Goal: Task Accomplishment & Management: Complete application form

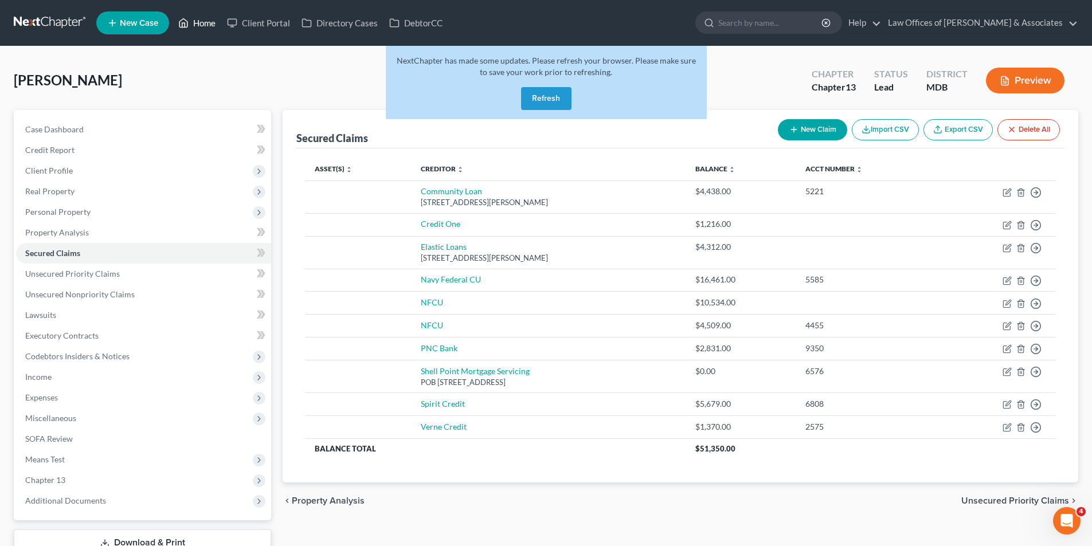
click at [202, 19] on link "Home" at bounding box center [197, 23] width 49 height 21
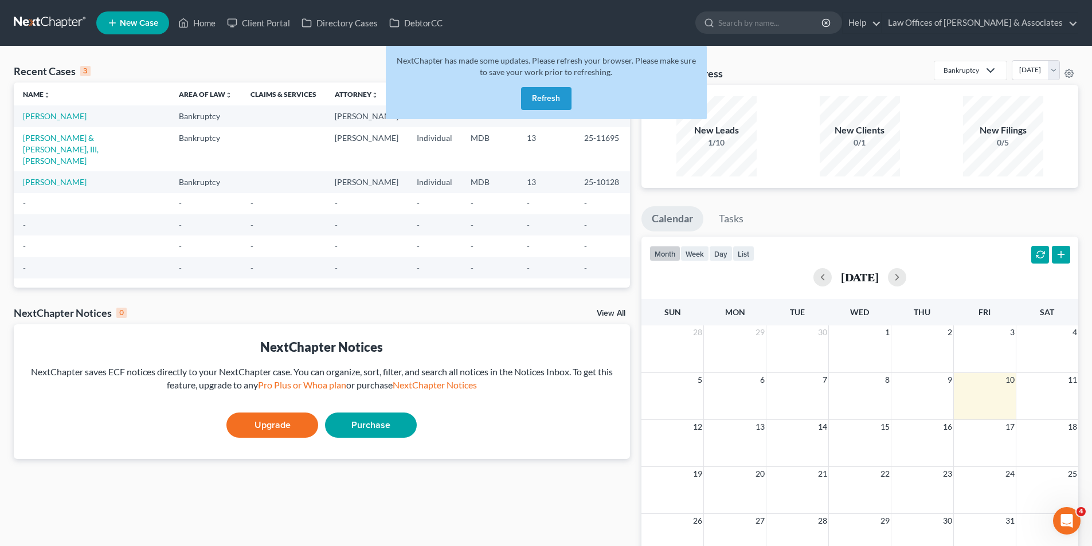
click at [540, 103] on button "Refresh" at bounding box center [546, 98] width 50 height 23
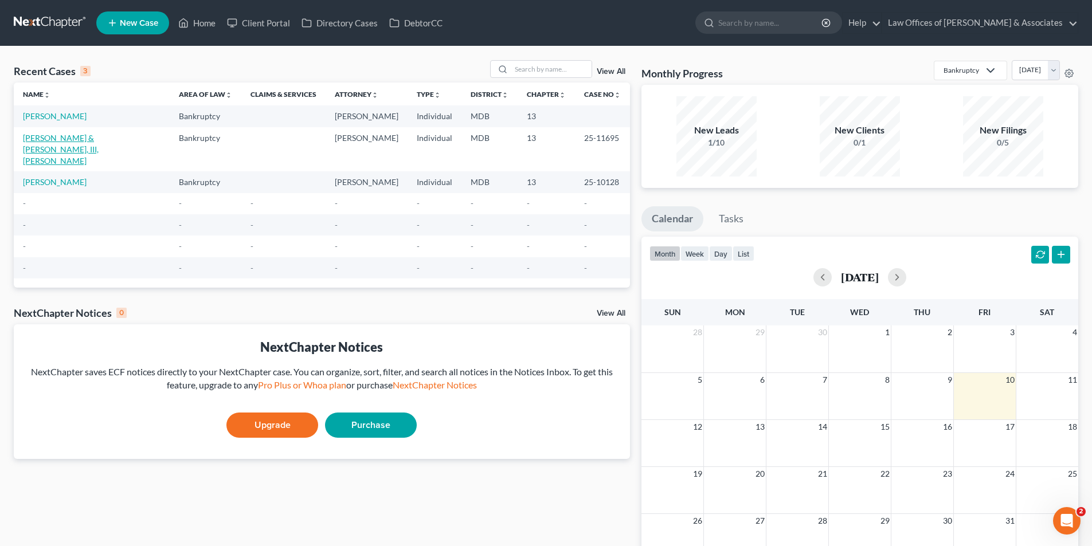
click at [99, 137] on link "[PERSON_NAME] & [PERSON_NAME], III, [PERSON_NAME]" at bounding box center [61, 149] width 76 height 33
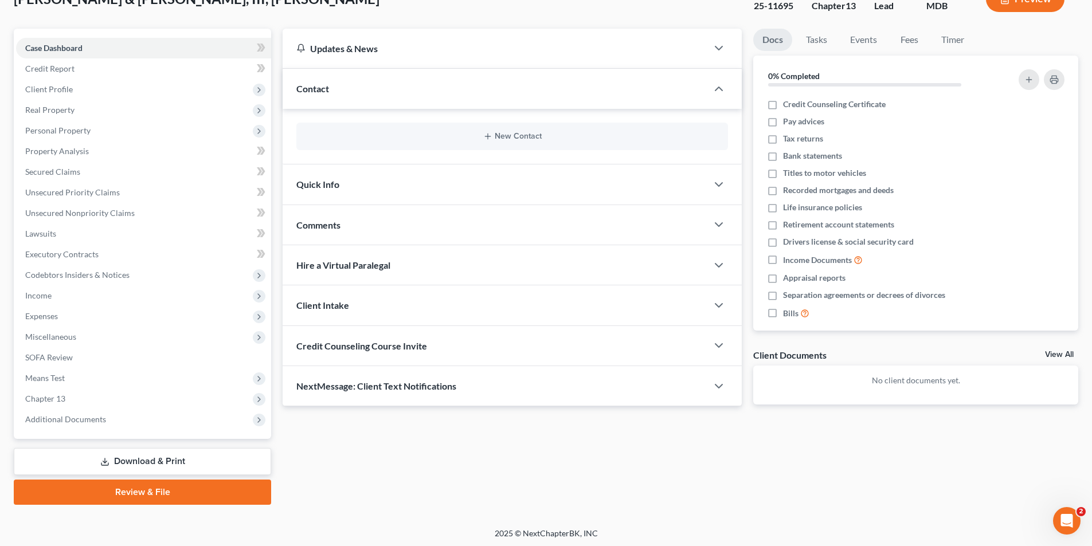
scroll to position [84, 0]
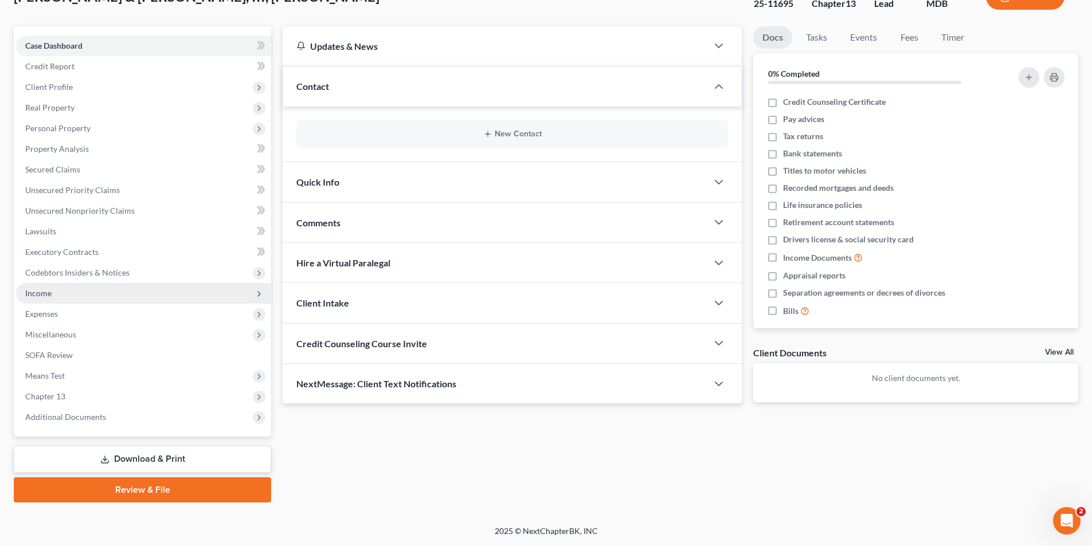
click at [31, 292] on span "Income" at bounding box center [38, 293] width 26 height 10
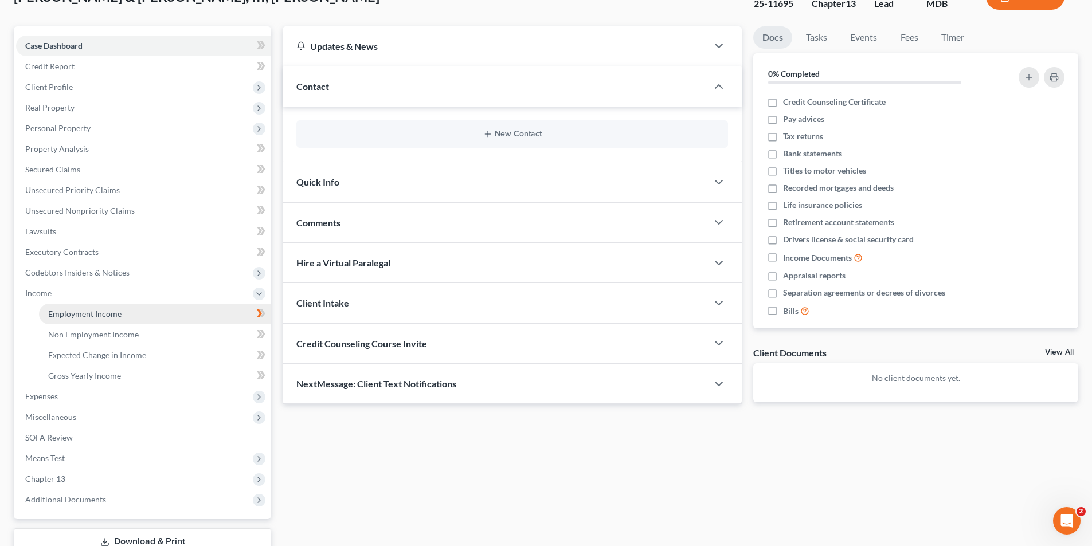
click at [56, 315] on span "Employment Income" at bounding box center [84, 314] width 73 height 10
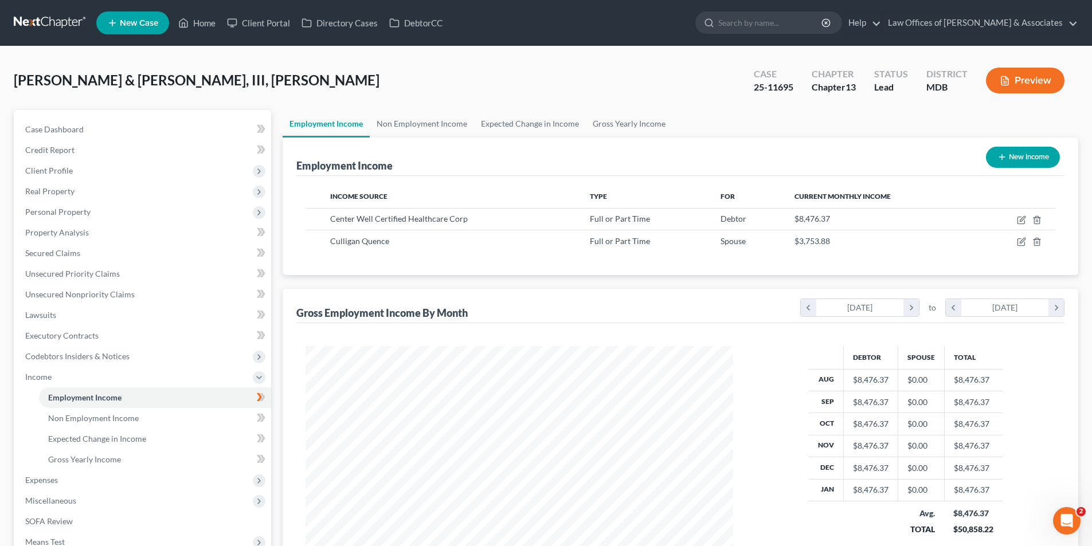
click at [1025, 79] on button "Preview" at bounding box center [1025, 81] width 79 height 26
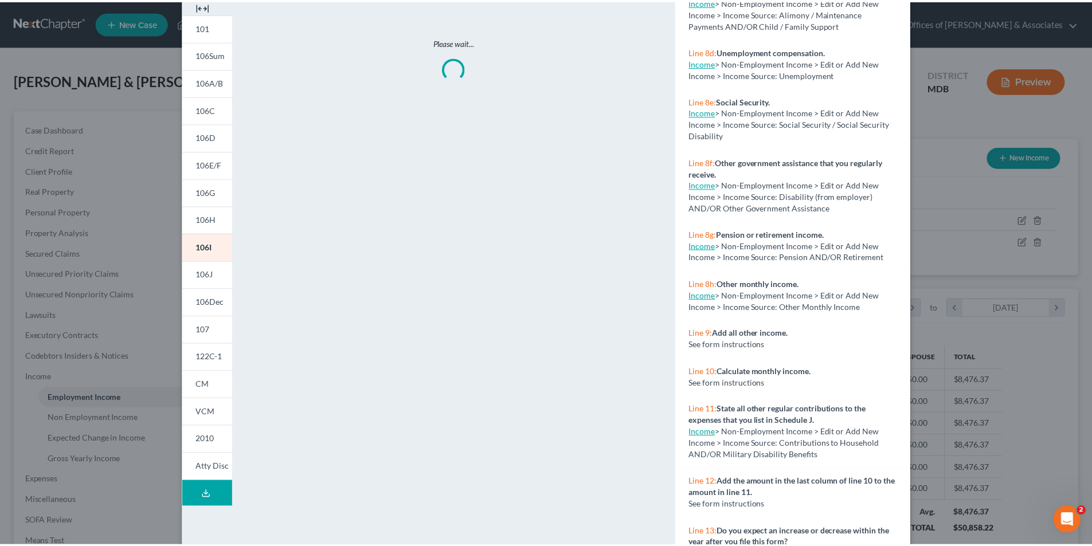
scroll to position [89, 0]
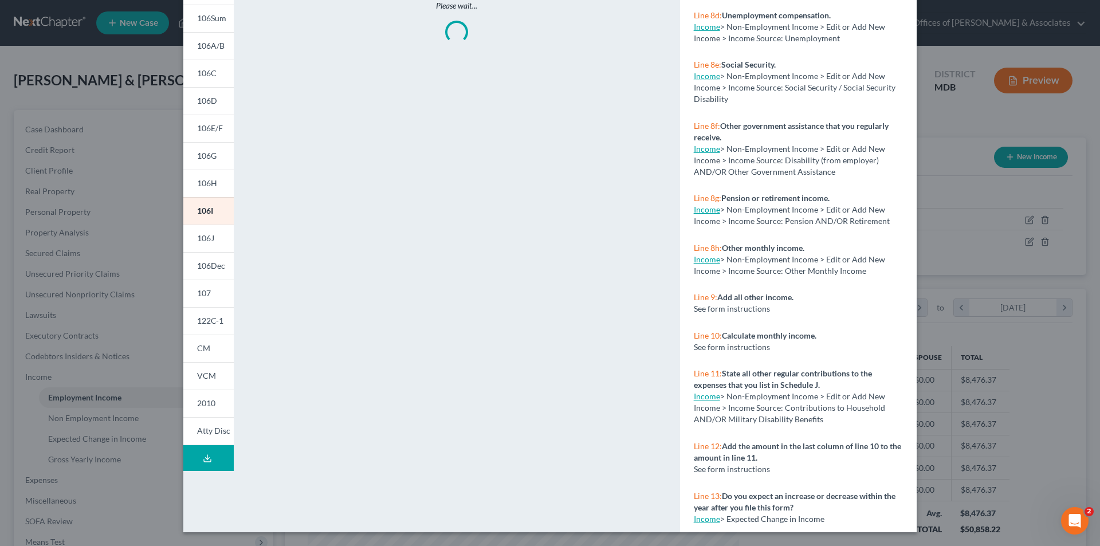
click at [951, 26] on div "Petition Preview Schedule I: Your Income × 101 106Sum 106A/B 106C 106D 106E/F 1…" at bounding box center [550, 273] width 1100 height 546
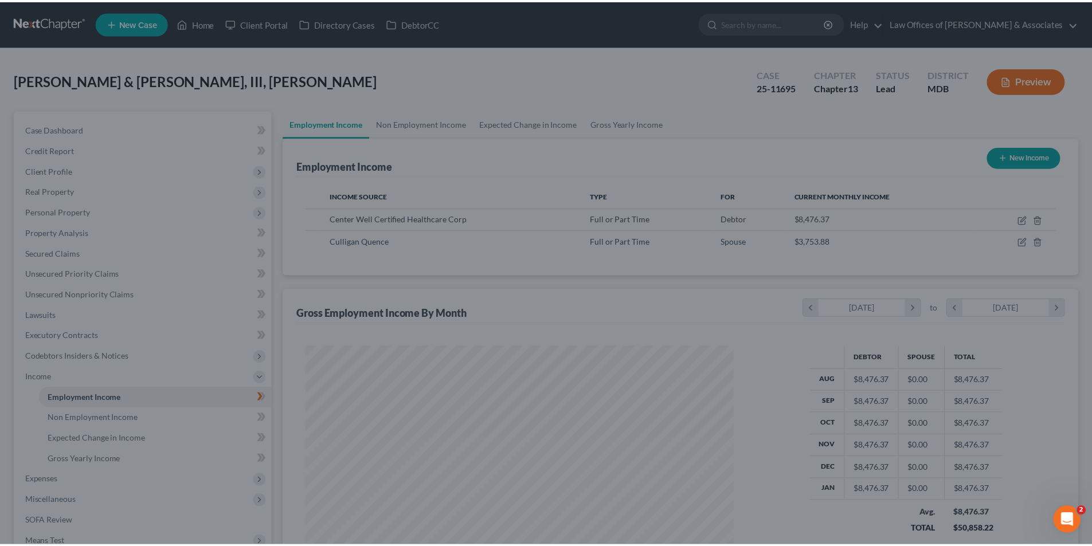
scroll to position [572880, 572643]
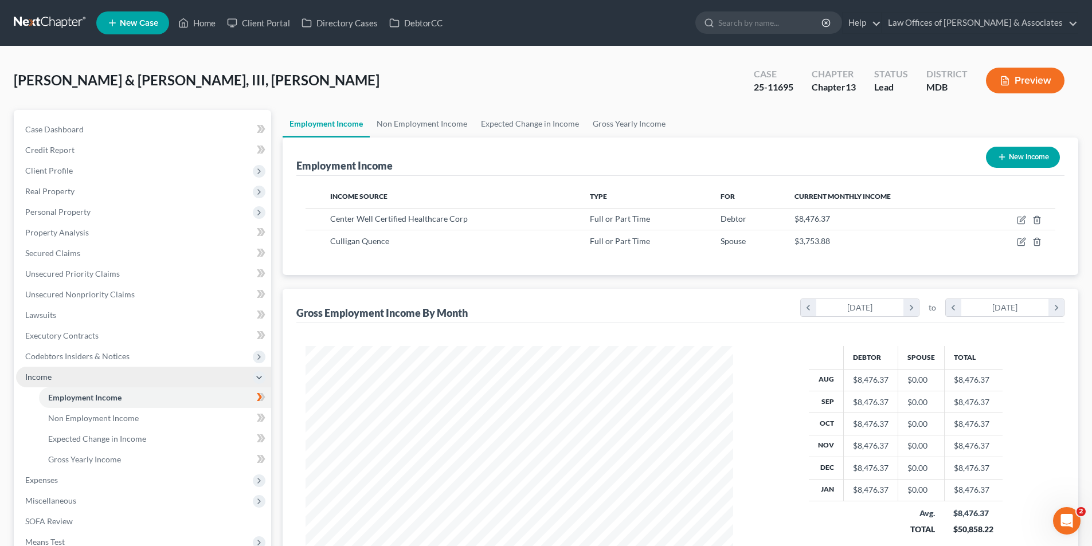
click at [37, 377] on span "Income" at bounding box center [38, 377] width 26 height 10
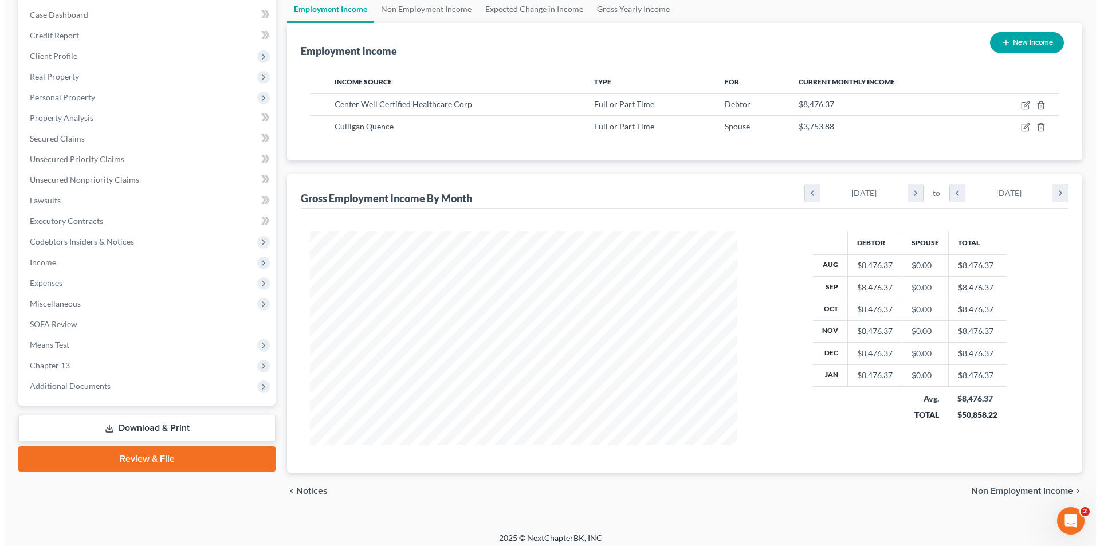
scroll to position [121, 0]
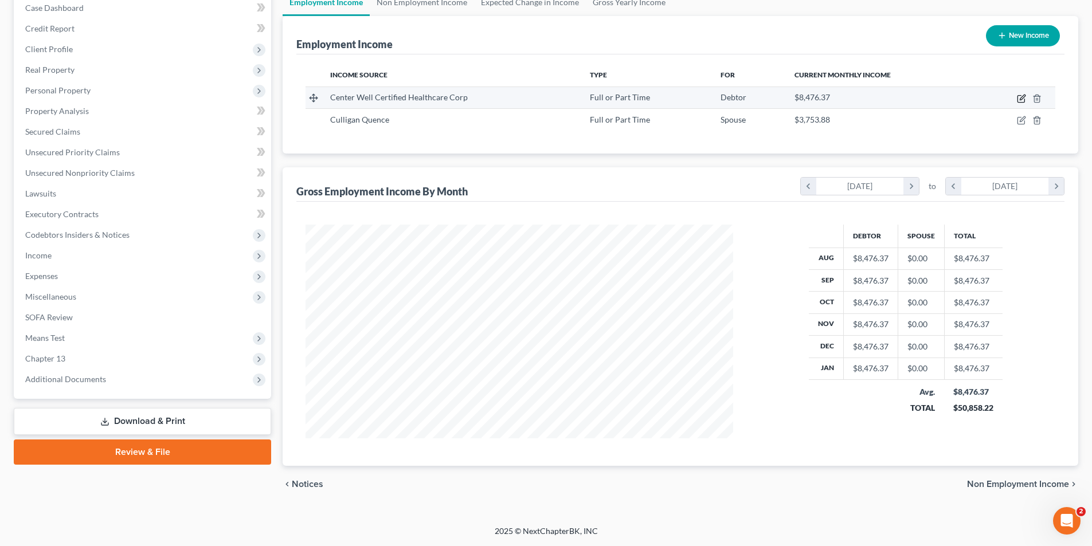
click at [1024, 97] on icon "button" at bounding box center [1021, 98] width 9 height 9
select select "0"
select select "18"
select select "2"
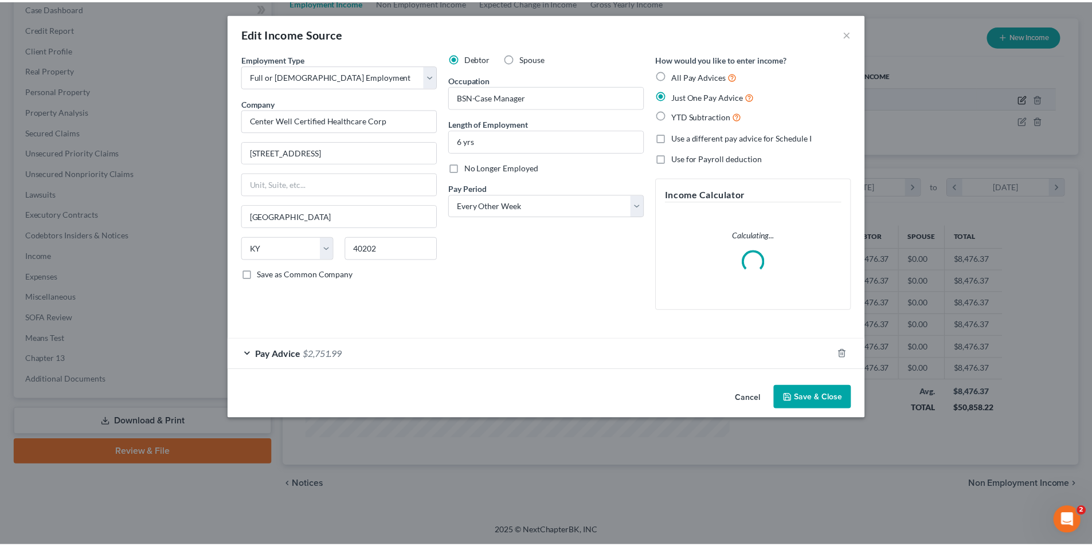
scroll to position [215, 454]
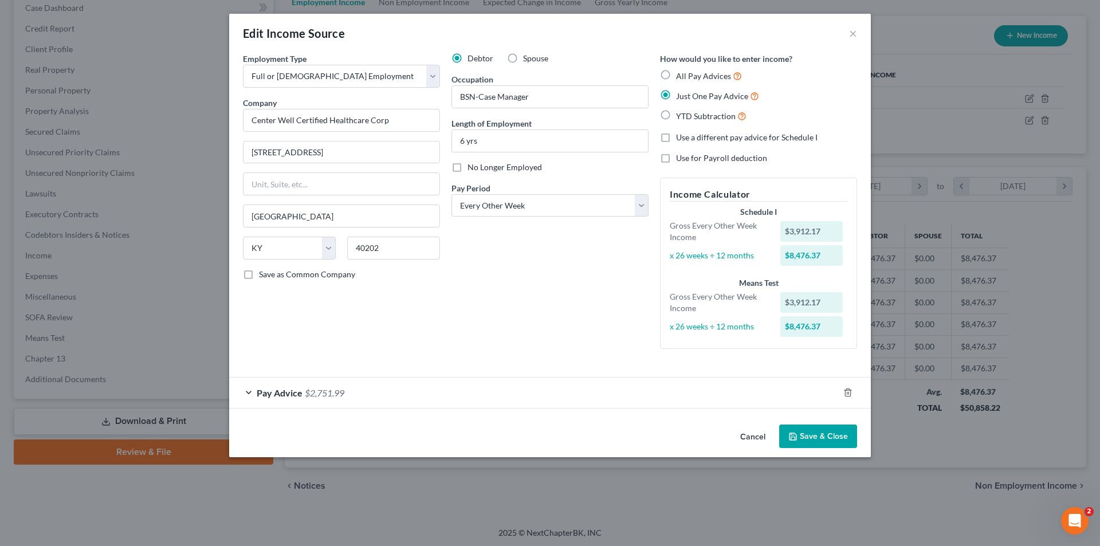
click at [523, 58] on label "Spouse" at bounding box center [535, 58] width 25 height 11
click at [528, 58] on input "Spouse" at bounding box center [531, 56] width 7 height 7
radio input "true"
click at [468, 57] on label "Debtor" at bounding box center [481, 58] width 26 height 11
click at [472, 57] on input "Debtor" at bounding box center [475, 56] width 7 height 7
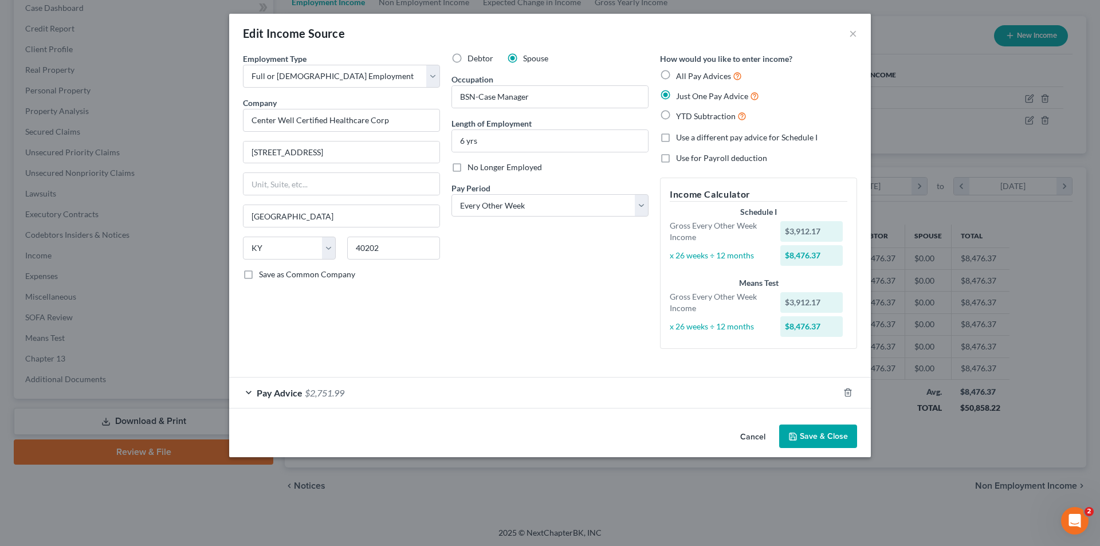
radio input "true"
click at [854, 33] on button "×" at bounding box center [853, 33] width 8 height 14
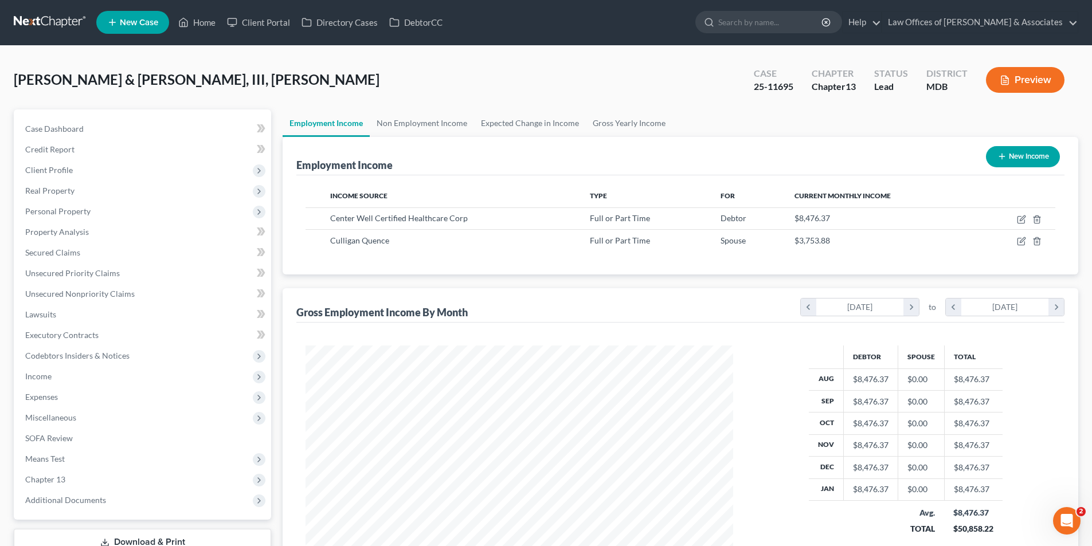
scroll to position [0, 0]
click at [49, 128] on span "Case Dashboard" at bounding box center [54, 129] width 58 height 10
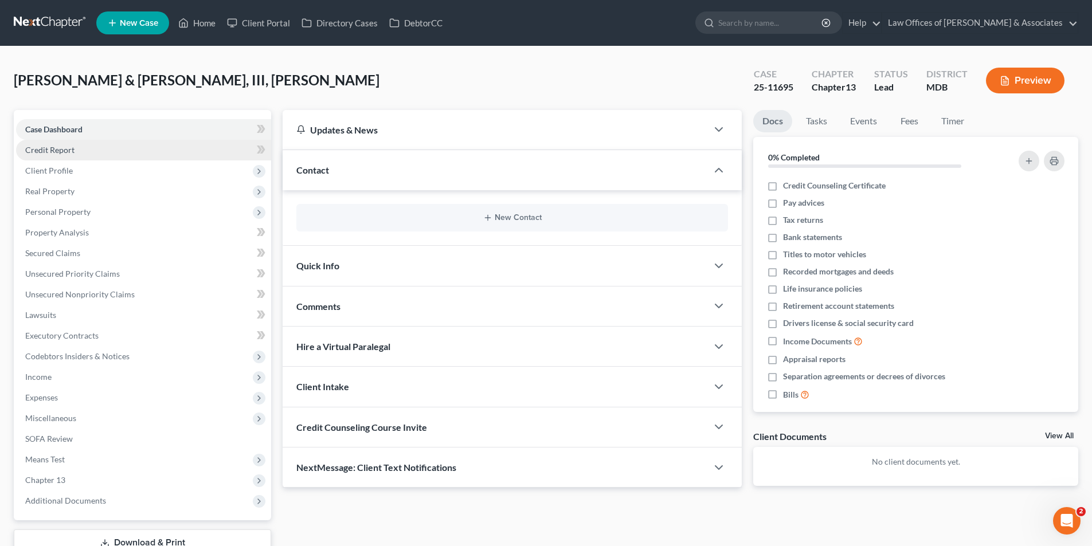
click at [54, 147] on span "Credit Report" at bounding box center [49, 150] width 49 height 10
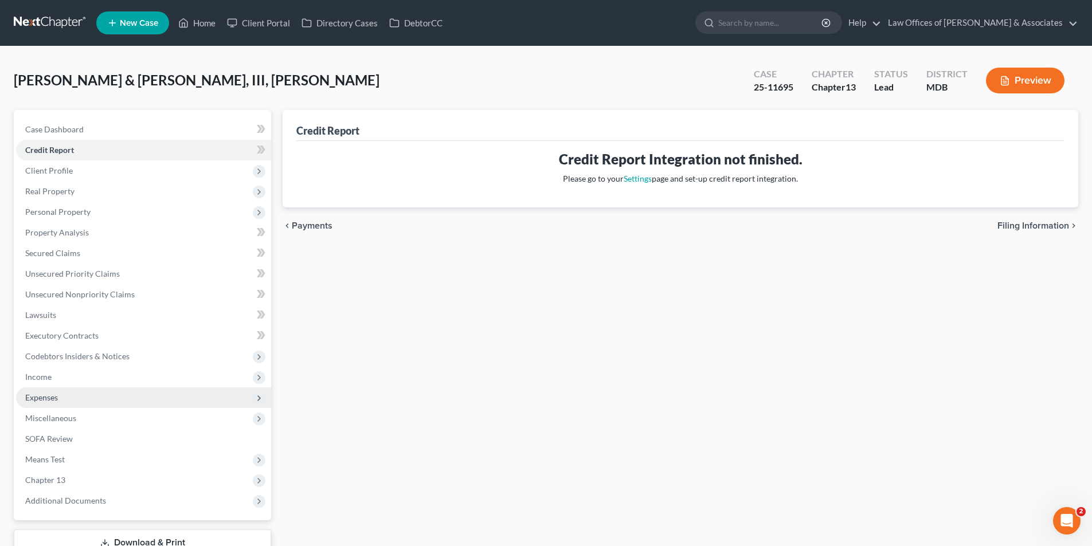
click at [44, 397] on span "Expenses" at bounding box center [41, 398] width 33 height 10
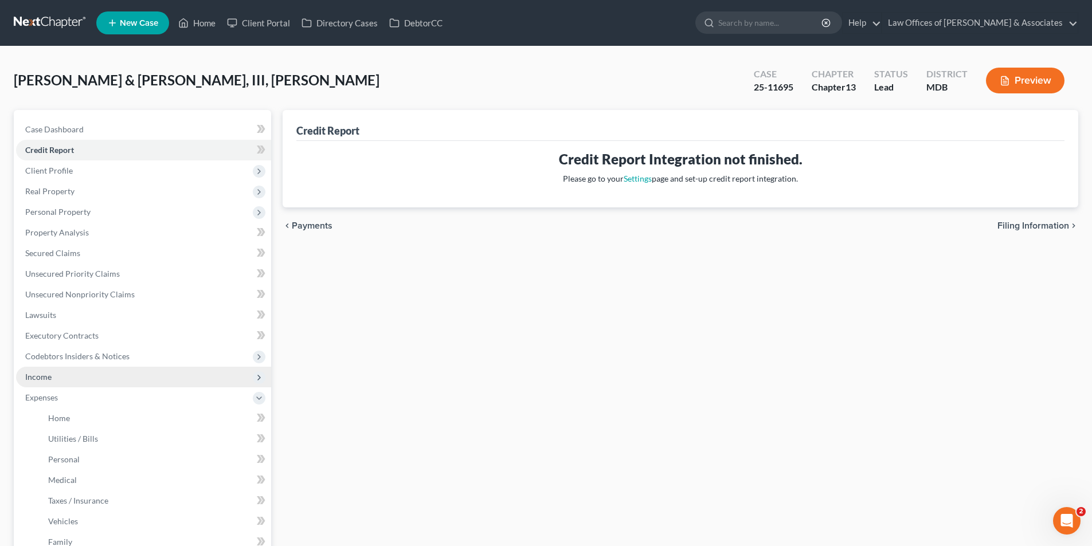
click at [42, 377] on span "Income" at bounding box center [38, 377] width 26 height 10
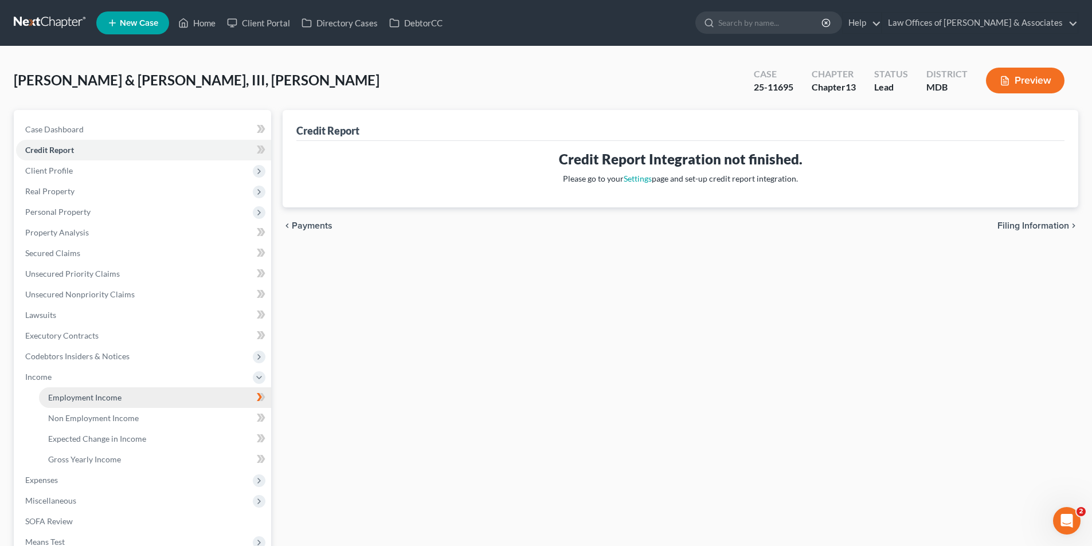
click at [89, 395] on span "Employment Income" at bounding box center [84, 398] width 73 height 10
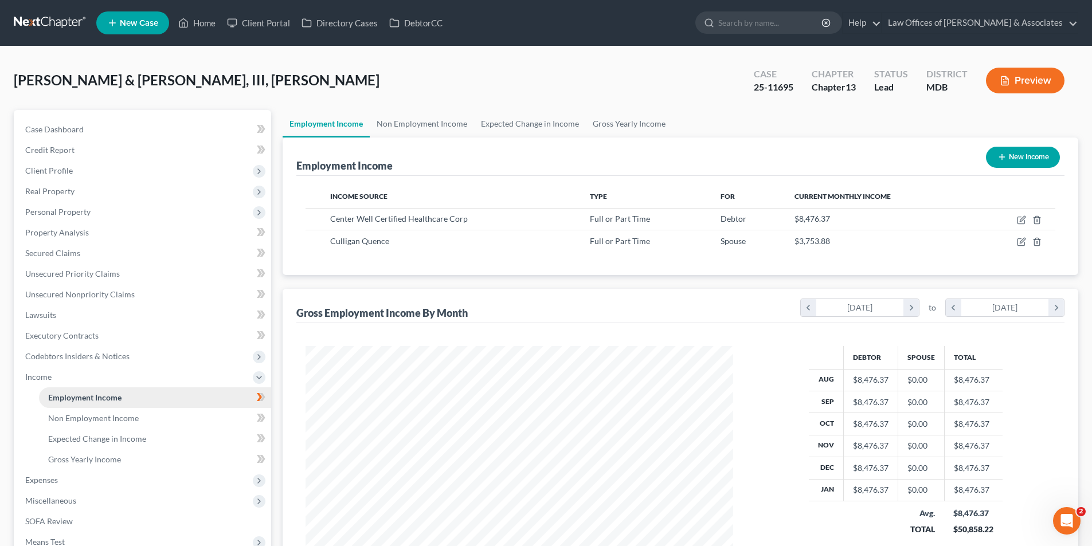
scroll to position [214, 450]
click at [80, 458] on span "Gross Yearly Income" at bounding box center [84, 459] width 73 height 10
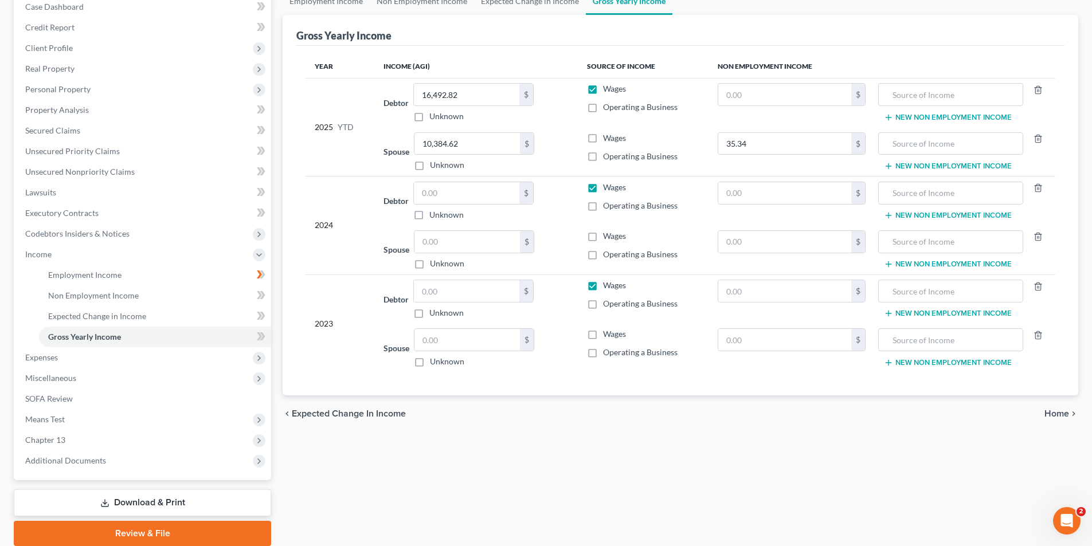
scroll to position [166, 0]
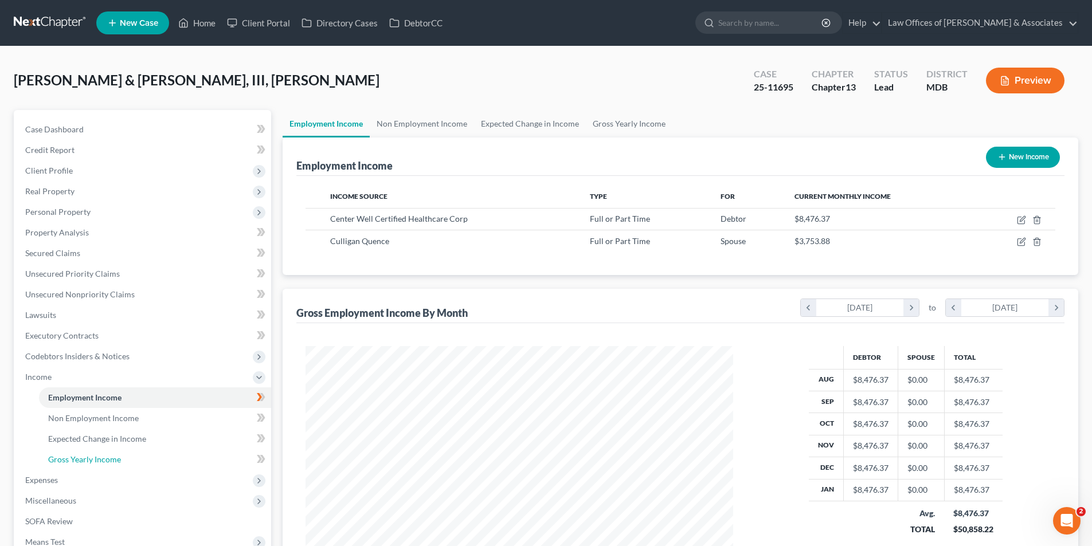
scroll to position [214, 450]
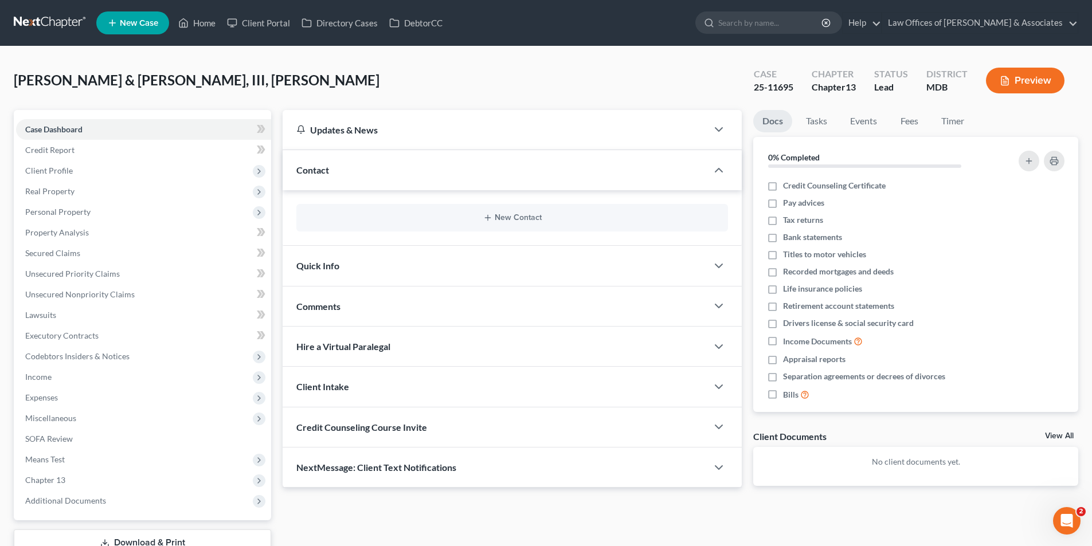
scroll to position [84, 0]
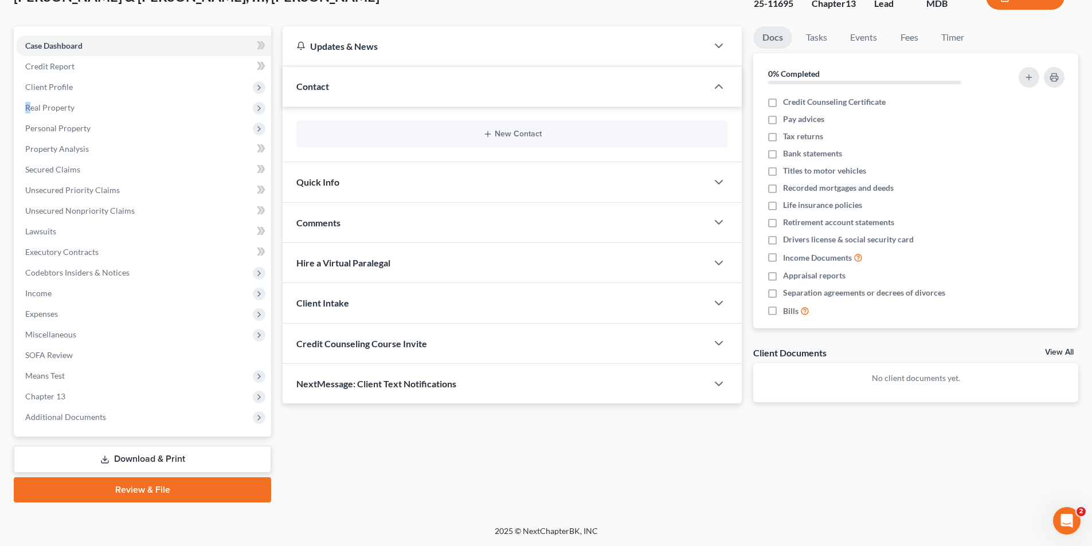
drag, startPoint x: 32, startPoint y: 107, endPoint x: 0, endPoint y: 115, distance: 32.5
click at [0, 115] on div "Buchholz, Grace & Buchholz, III, Joseph Upgraded Case 25-11695 Chapter Chapter …" at bounding box center [546, 244] width 1092 height 563
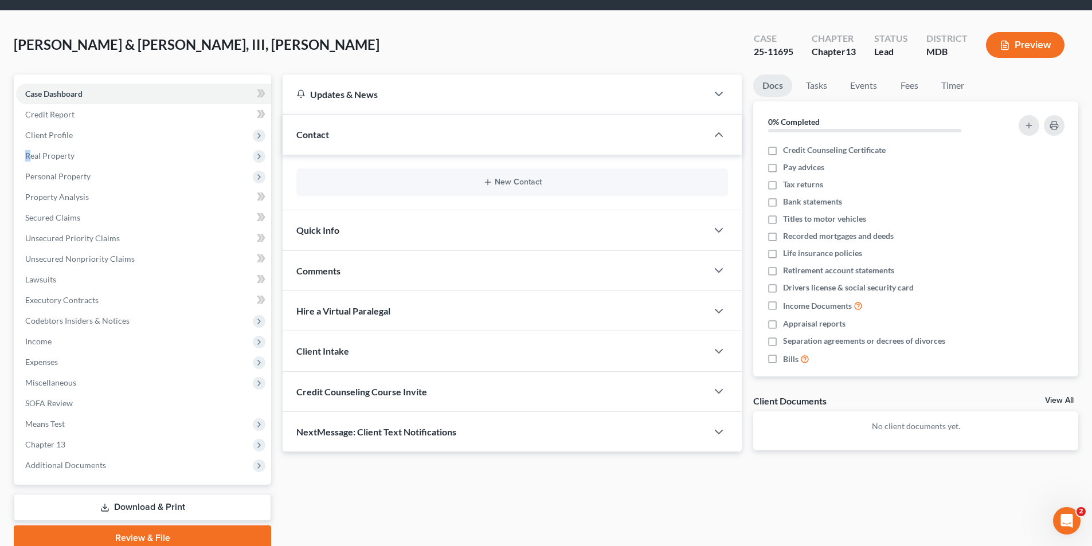
scroll to position [0, 0]
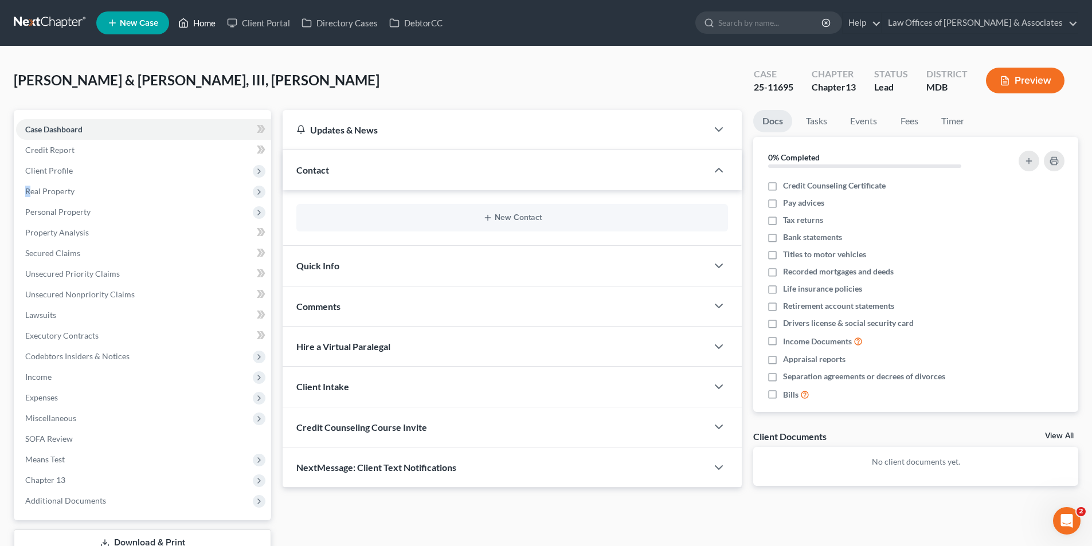
click at [209, 18] on link "Home" at bounding box center [197, 23] width 49 height 21
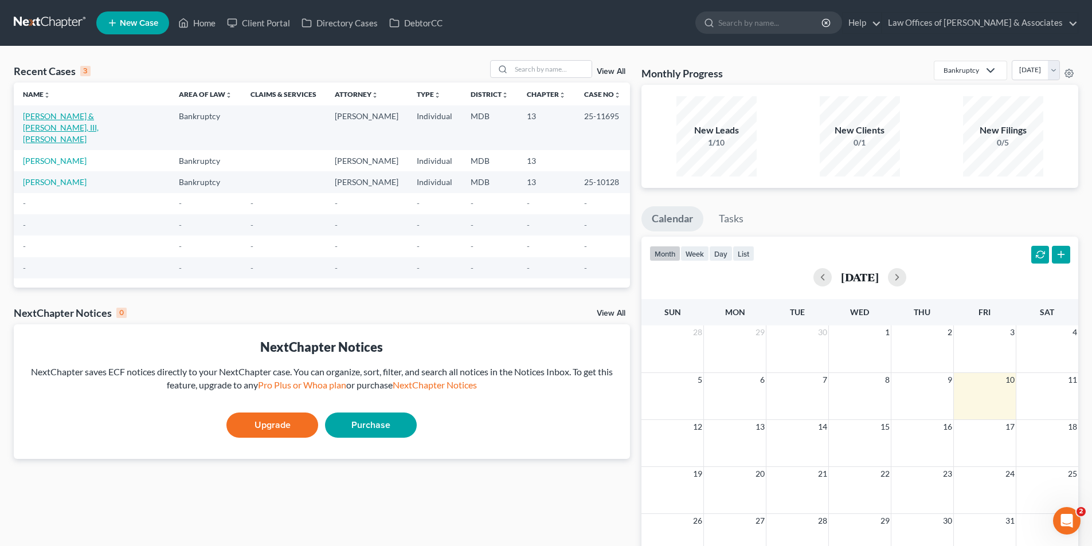
click at [45, 119] on link "[PERSON_NAME] & [PERSON_NAME], III, [PERSON_NAME]" at bounding box center [61, 127] width 76 height 33
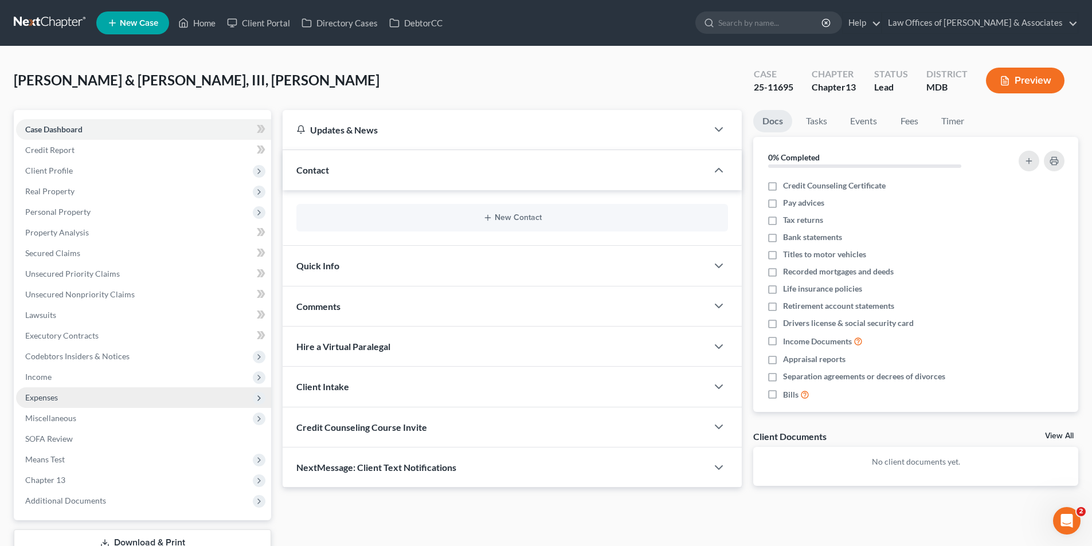
click at [37, 397] on span "Expenses" at bounding box center [41, 398] width 33 height 10
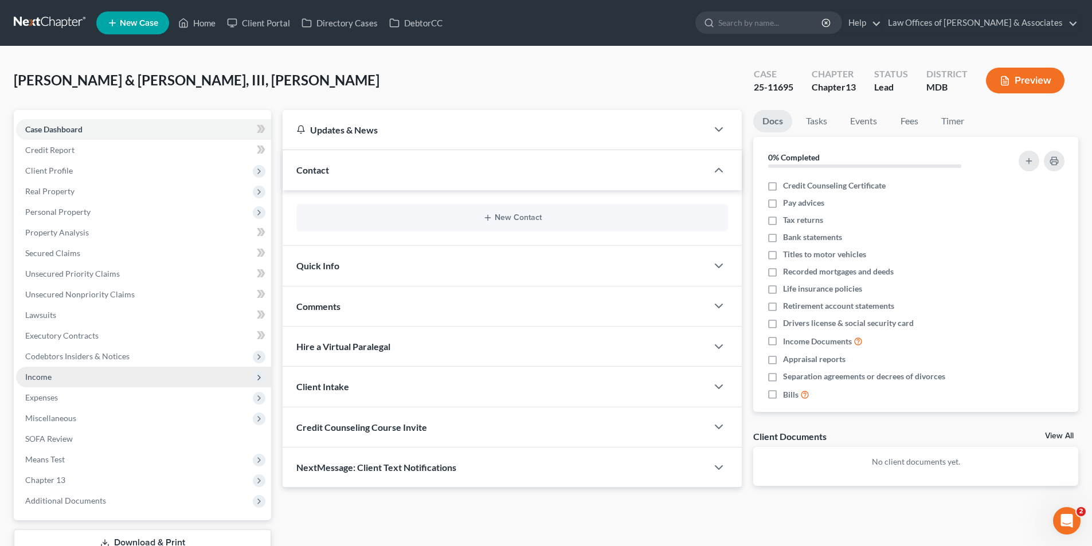
click at [39, 373] on span "Income" at bounding box center [38, 377] width 26 height 10
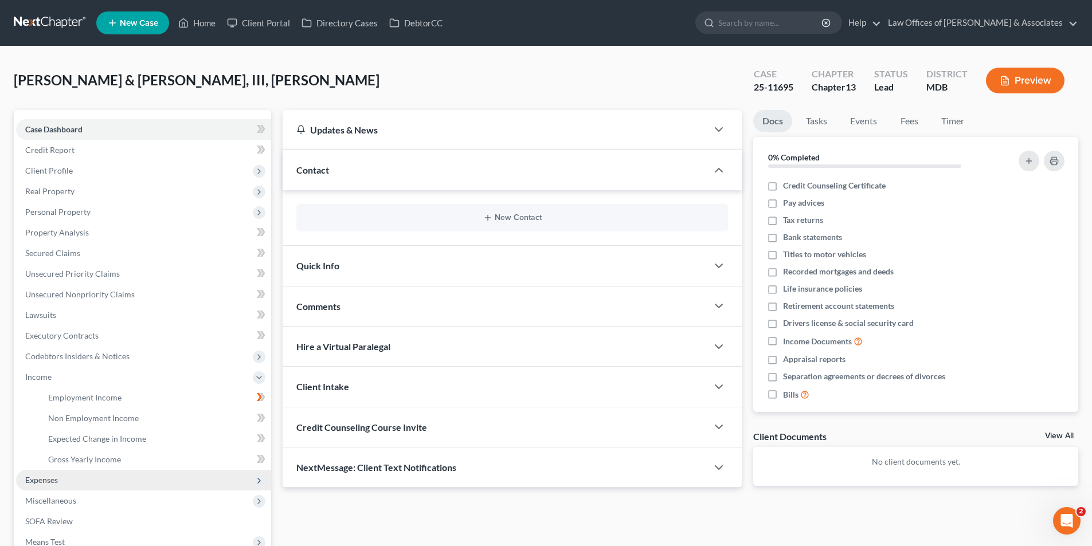
click at [36, 480] on span "Expenses" at bounding box center [41, 480] width 33 height 10
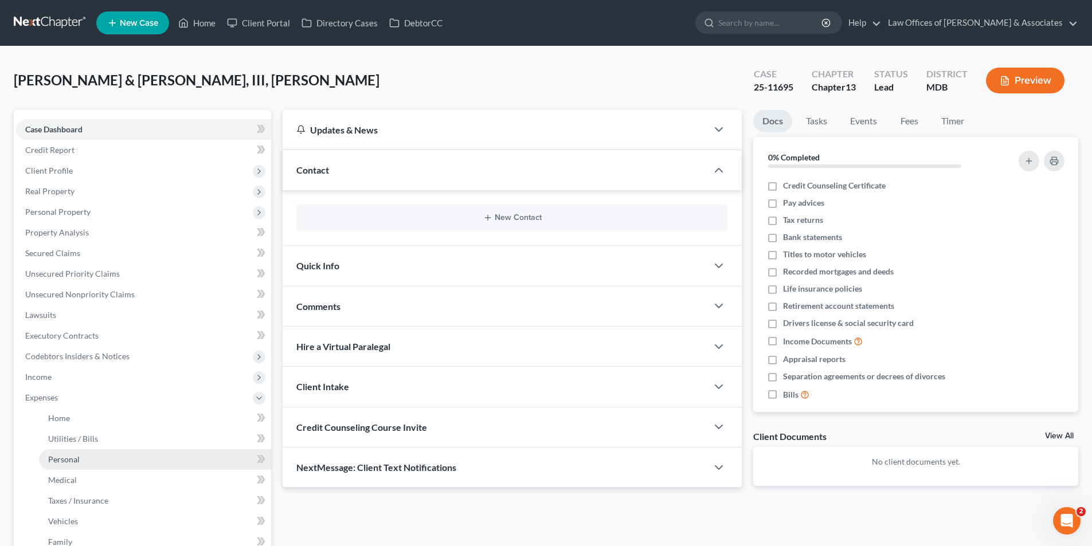
click at [65, 458] on span "Personal" at bounding box center [64, 459] width 32 height 10
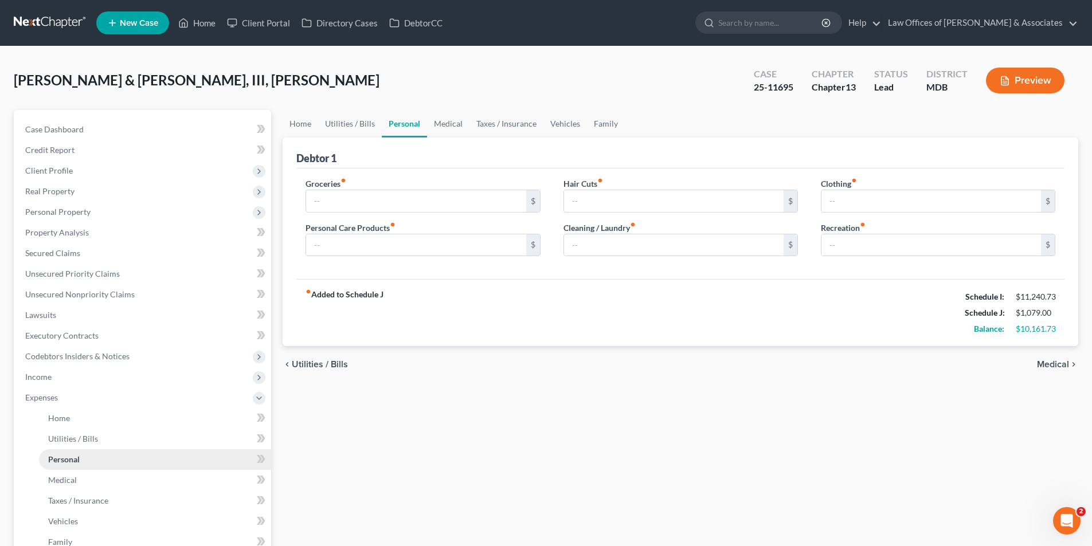
type input "950.00"
type input "250.00"
type input "76.00"
type input "225.00"
type input "150.00"
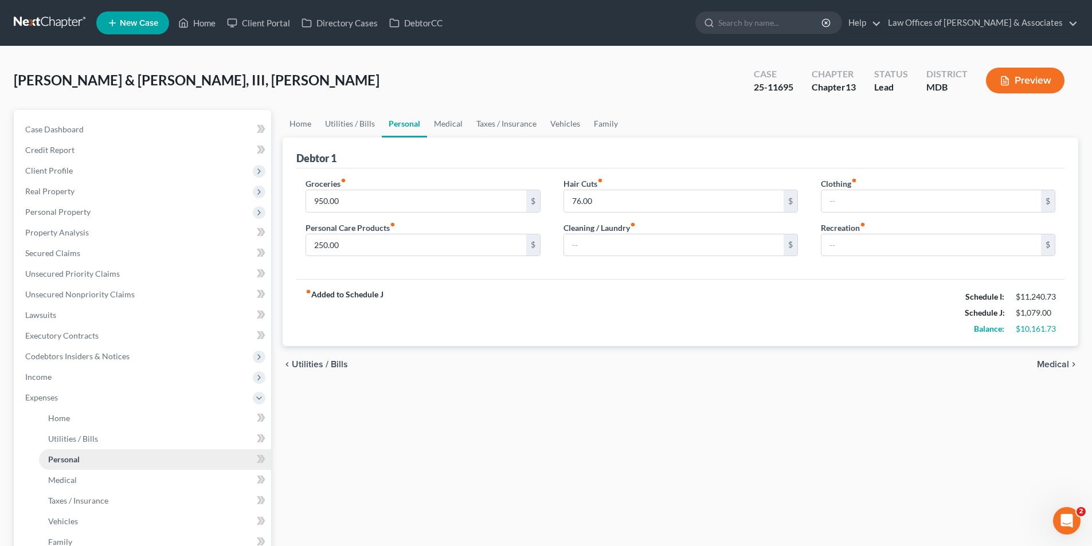
type input "200.00"
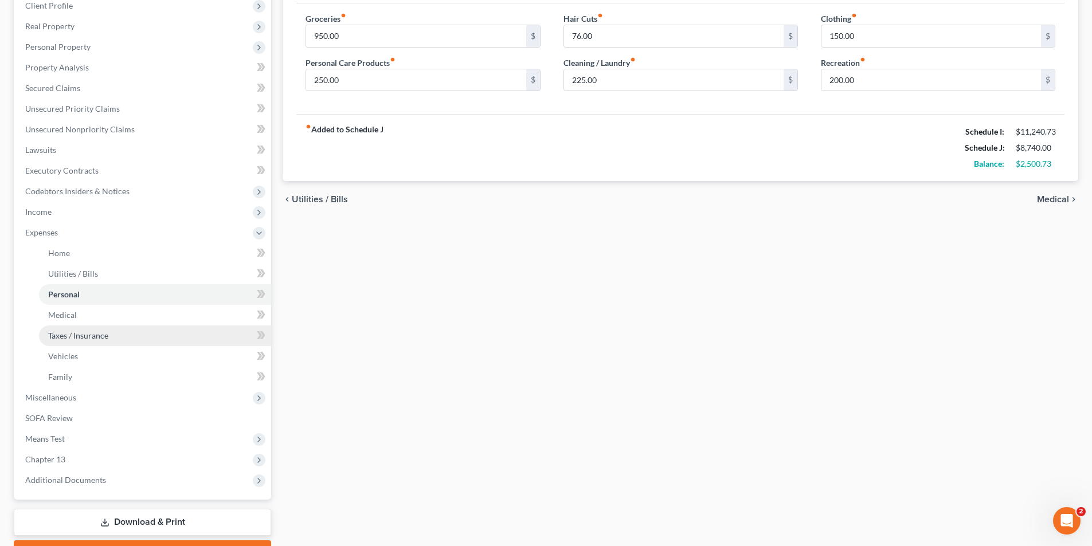
scroll to position [172, 0]
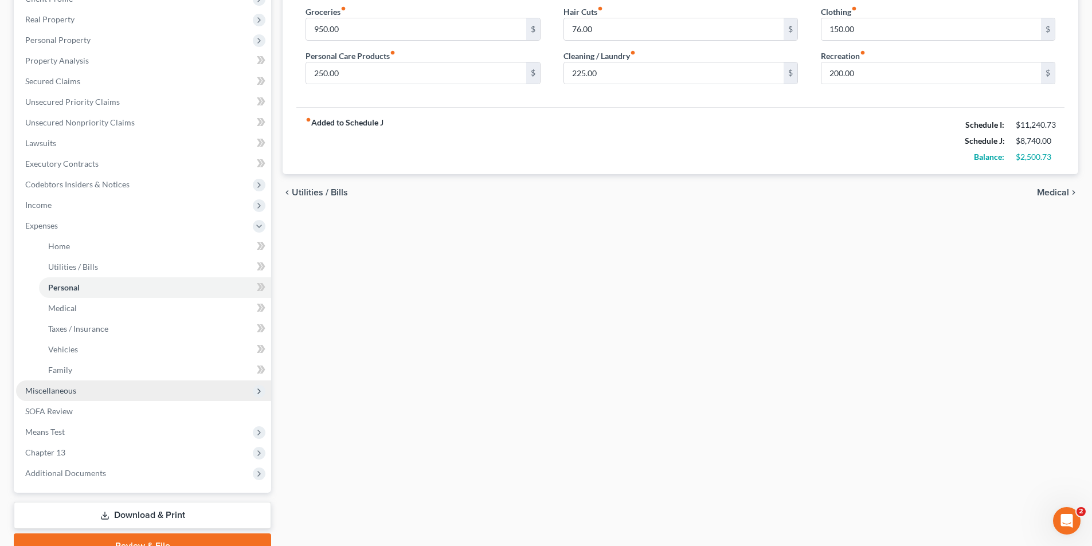
click at [48, 390] on span "Miscellaneous" at bounding box center [50, 391] width 51 height 10
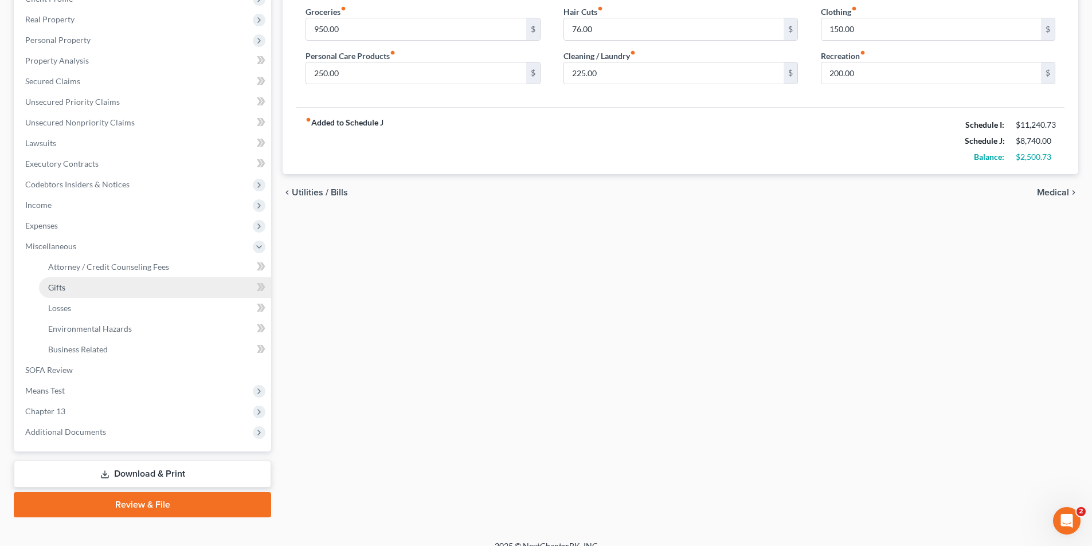
click at [53, 288] on span "Gifts" at bounding box center [56, 288] width 17 height 10
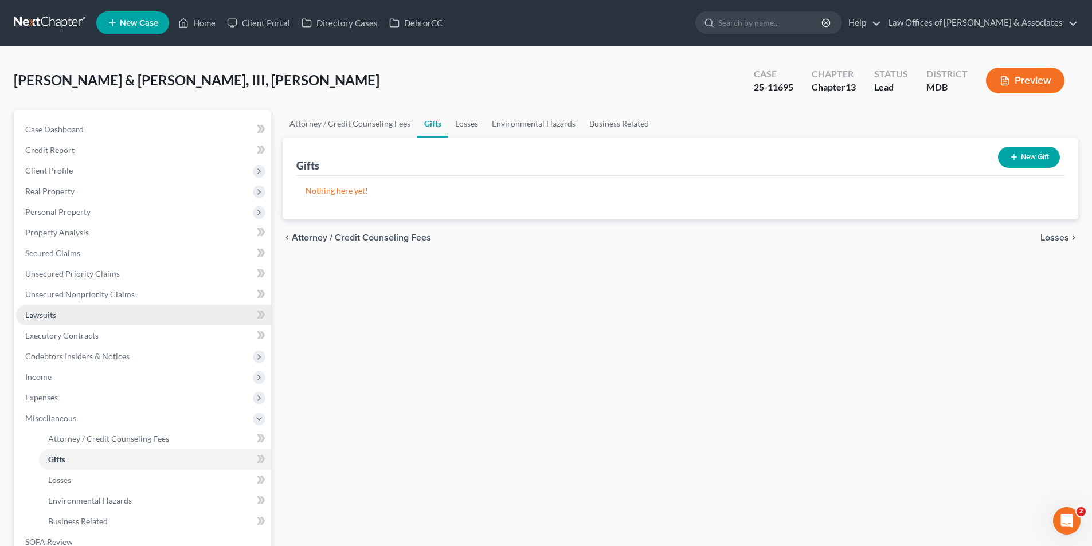
click at [39, 316] on span "Lawsuits" at bounding box center [40, 315] width 31 height 10
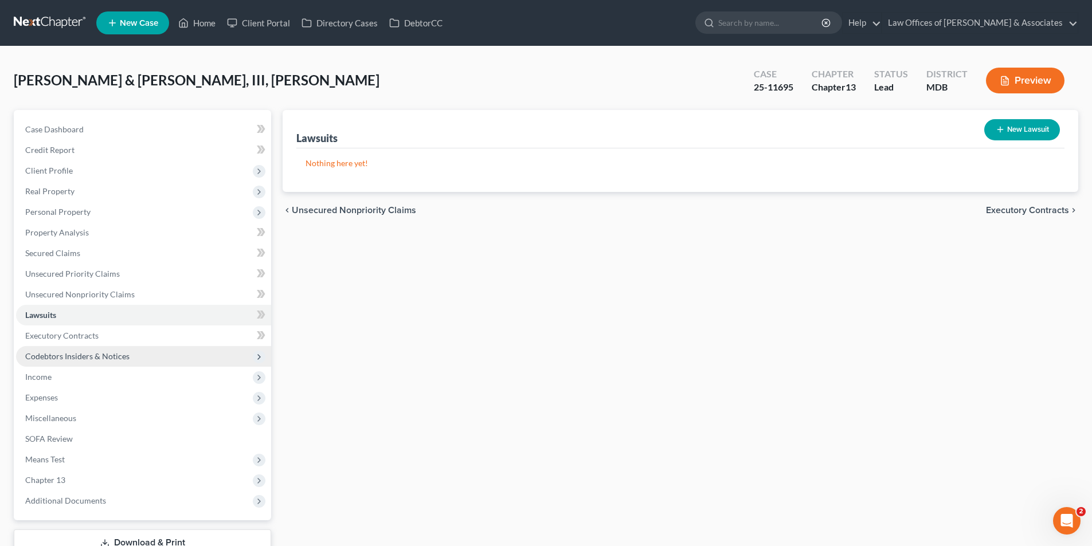
click at [46, 358] on span "Codebtors Insiders & Notices" at bounding box center [77, 356] width 104 height 10
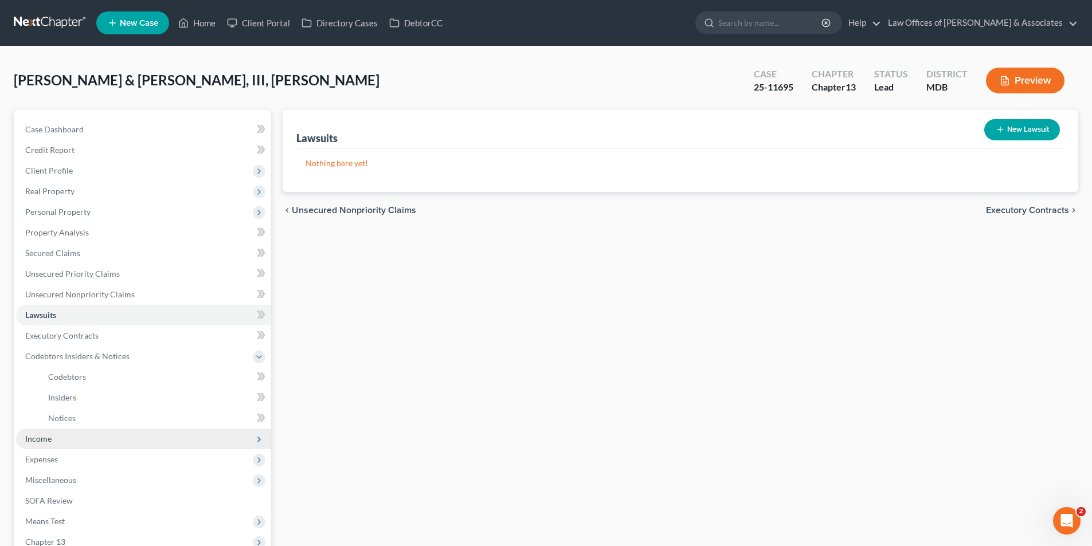
click at [38, 437] on span "Income" at bounding box center [38, 439] width 26 height 10
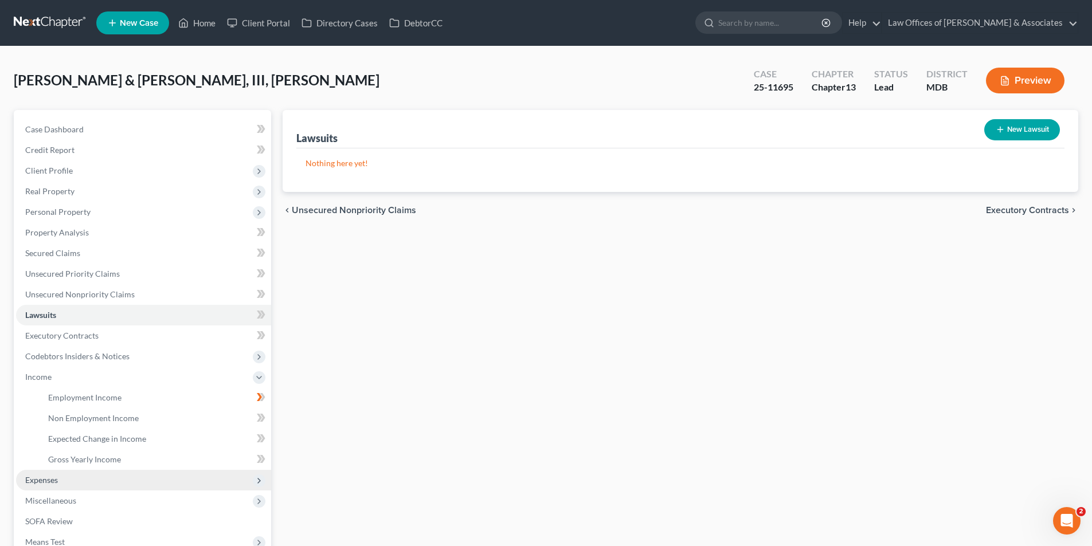
click at [38, 478] on span "Expenses" at bounding box center [41, 480] width 33 height 10
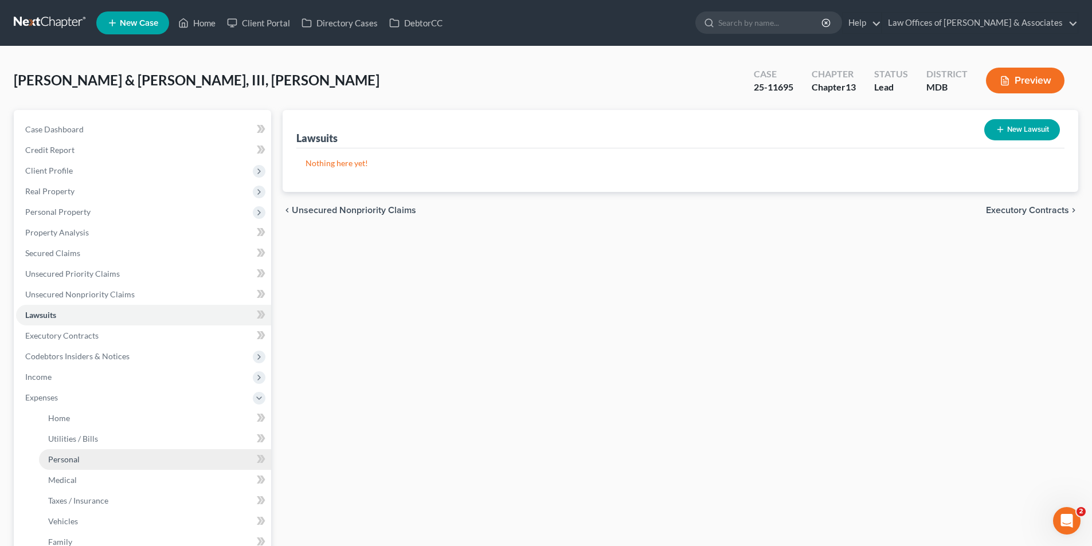
click at [57, 462] on span "Personal" at bounding box center [64, 459] width 32 height 10
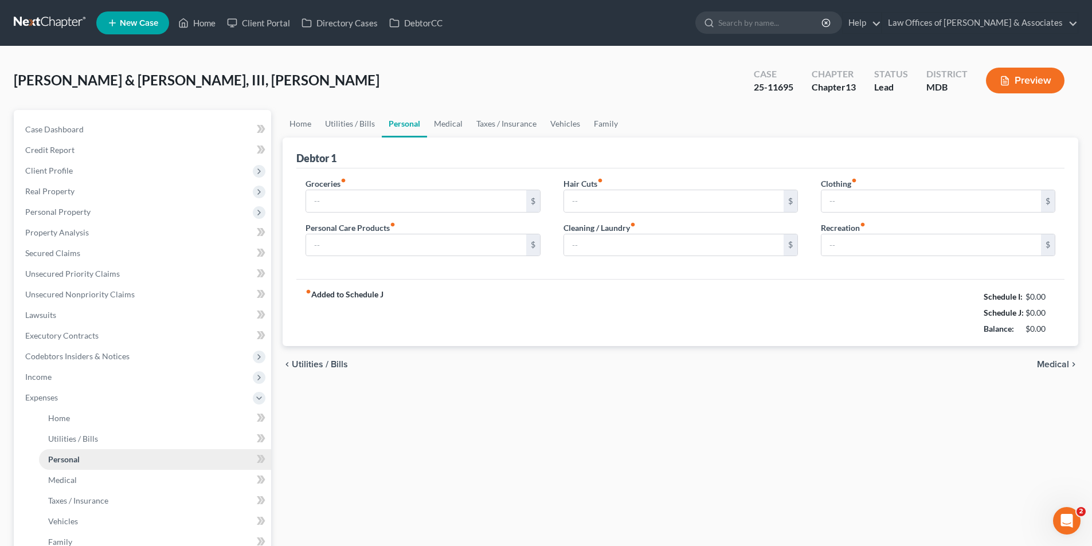
type input "950.00"
type input "250.00"
type input "76.00"
type input "225.00"
type input "150.00"
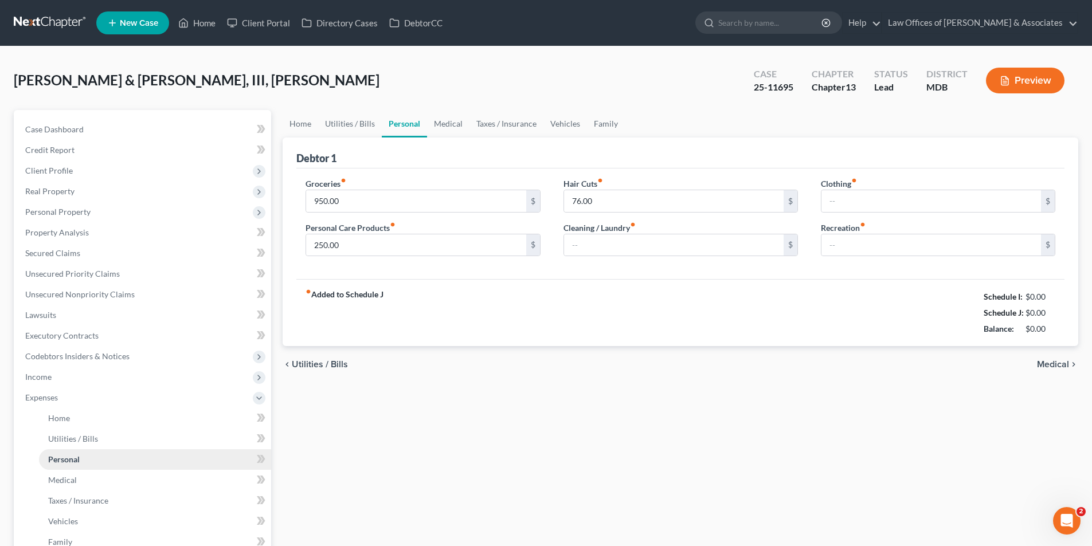
type input "200.00"
click at [62, 477] on span "Medical" at bounding box center [62, 480] width 29 height 10
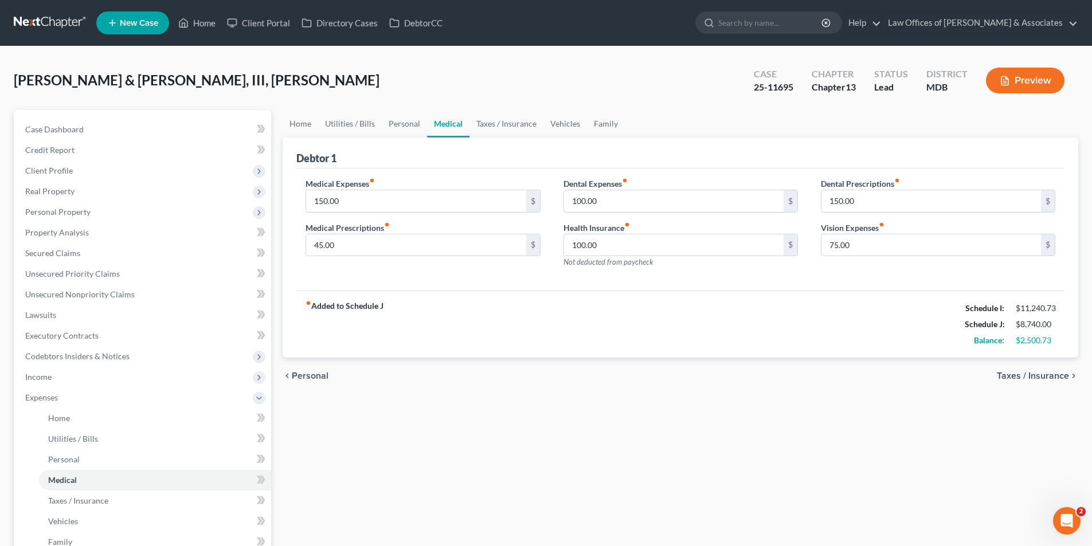
click at [1022, 119] on ul "Home Utilities / Bills Personal Medical Taxes / Insurance Vehicles Family" at bounding box center [680, 124] width 795 height 28
